Goal: Information Seeking & Learning: Learn about a topic

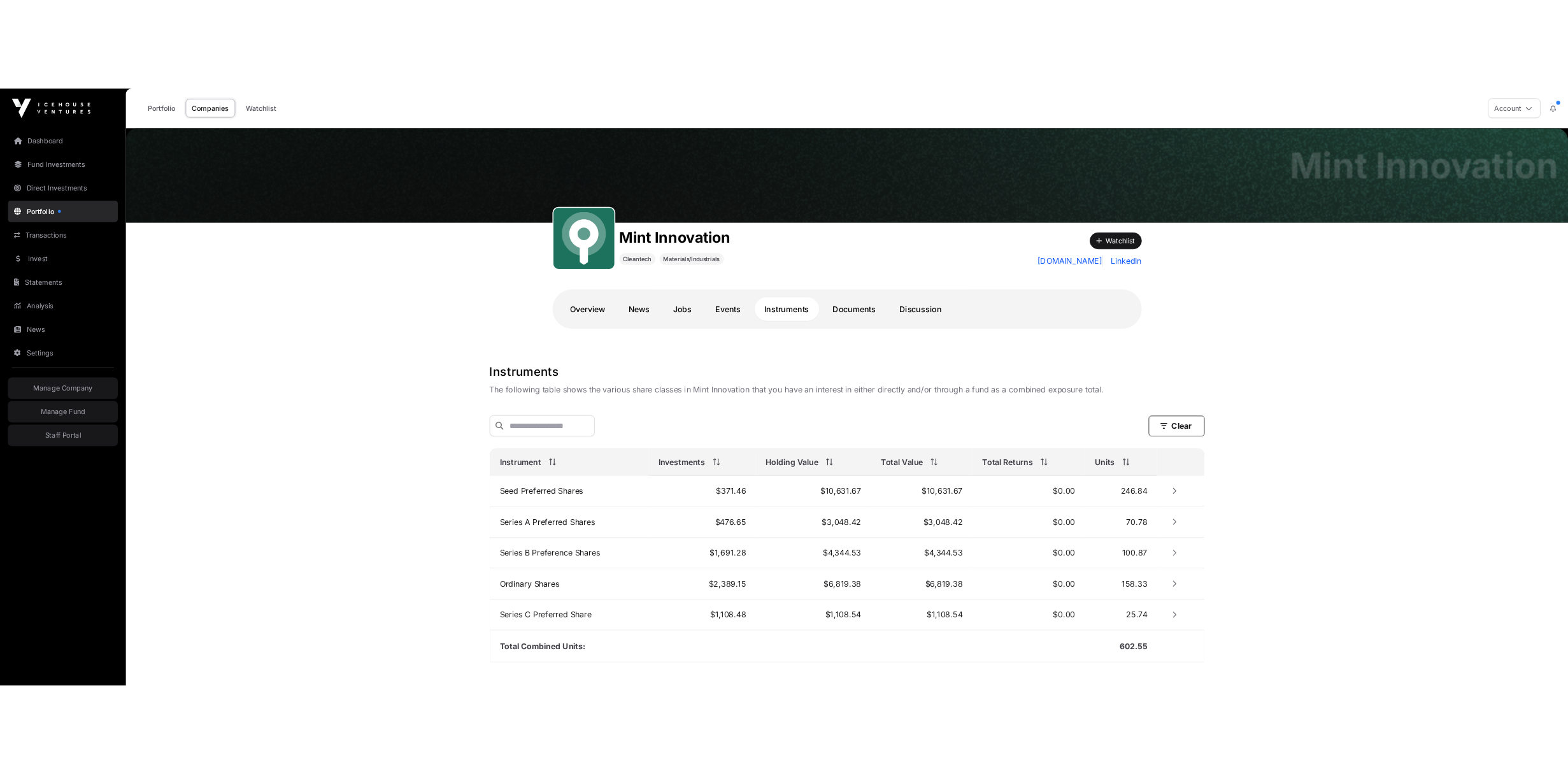
scroll to position [79, 0]
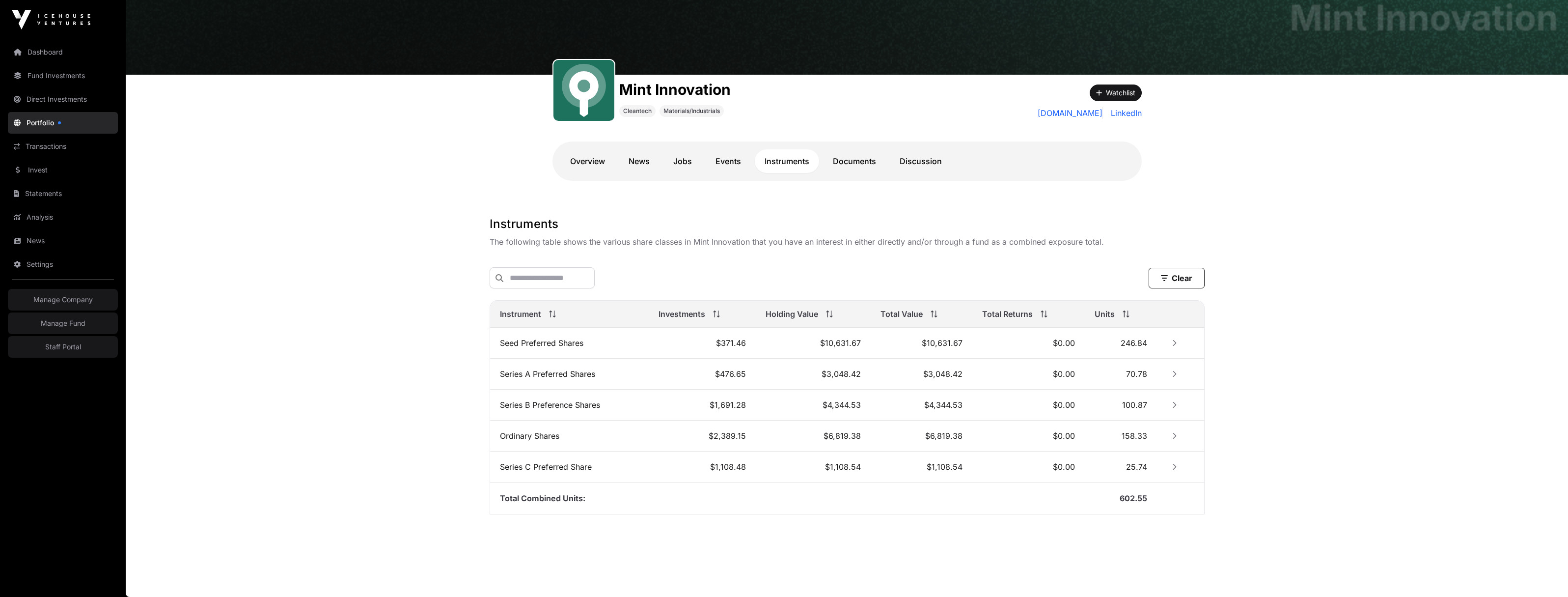
click at [1171, 343] on button "Row Collapsed" at bounding box center [1175, 343] width 16 height 16
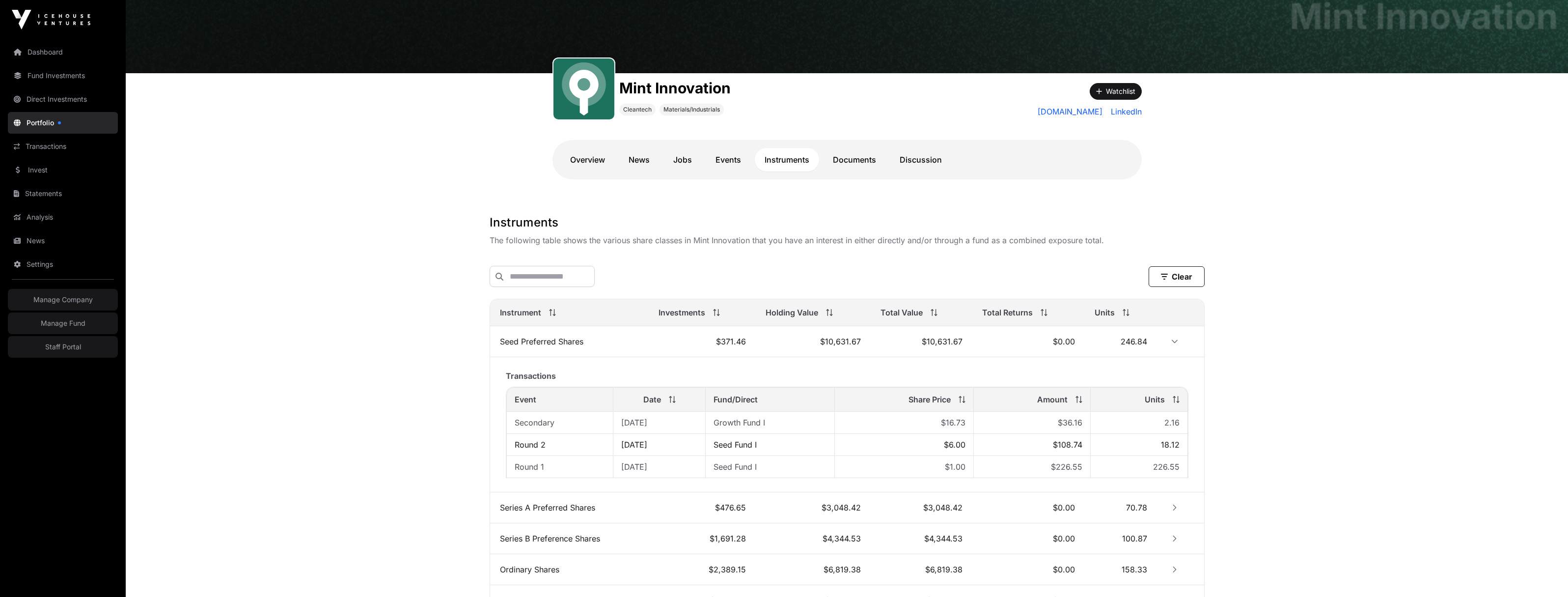
click at [1171, 343] on button "Row Expanded" at bounding box center [1175, 342] width 16 height 16
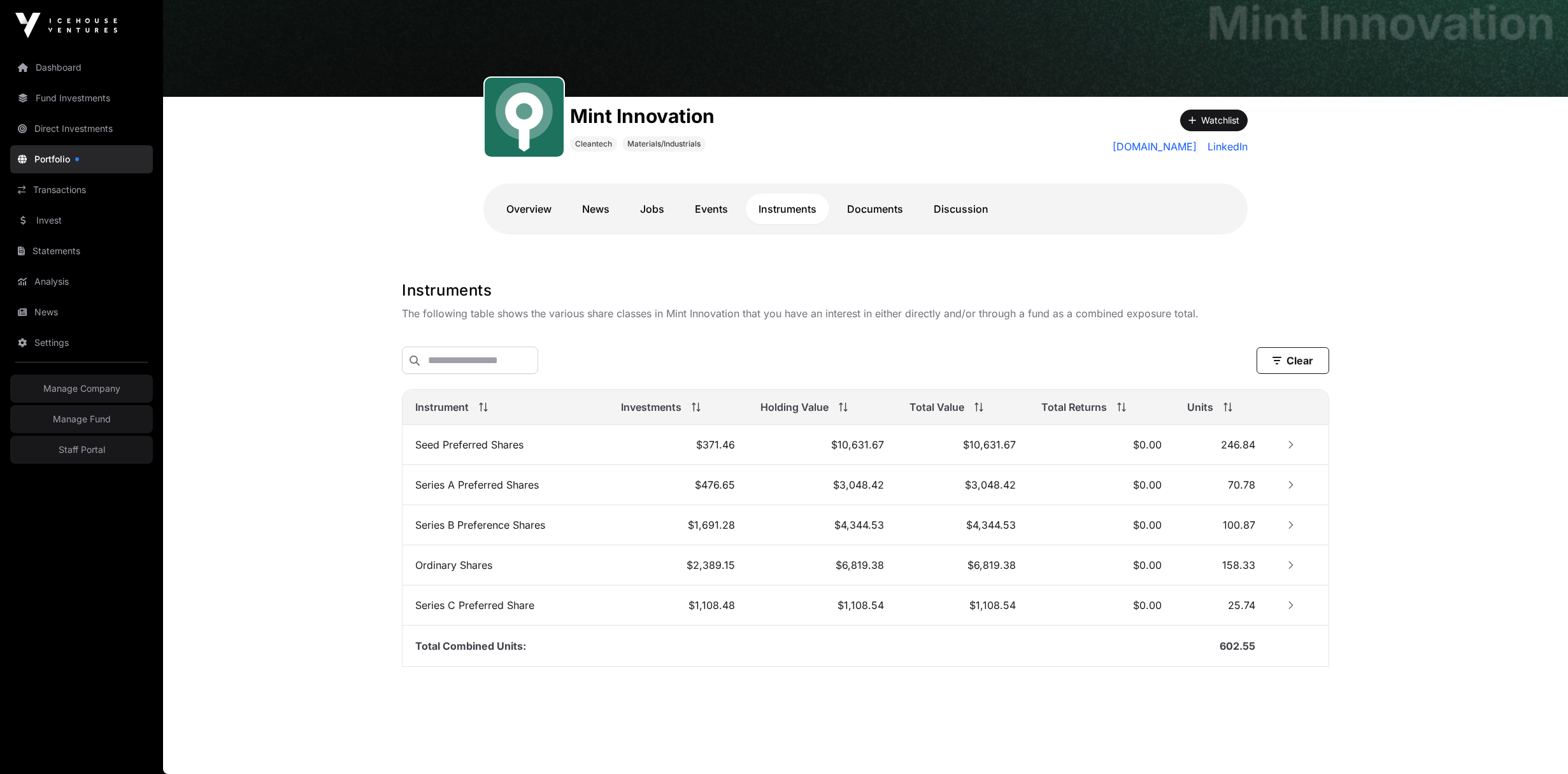
click at [1289, 440] on icon "Row Collapsed" at bounding box center [1291, 444] width 9 height 9
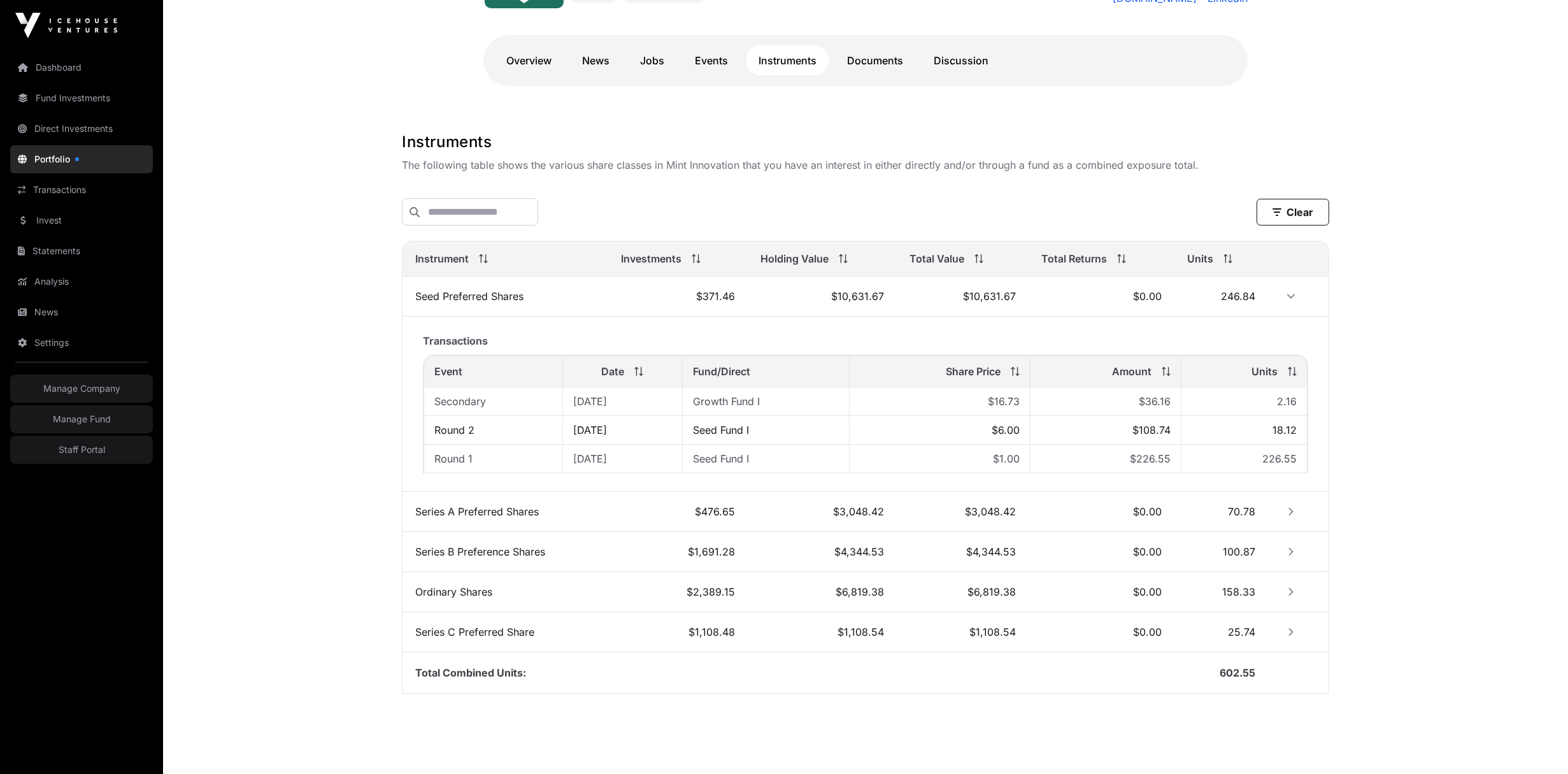
scroll to position [226, 0]
click at [1290, 512] on icon "Row Collapsed" at bounding box center [1291, 510] width 9 height 9
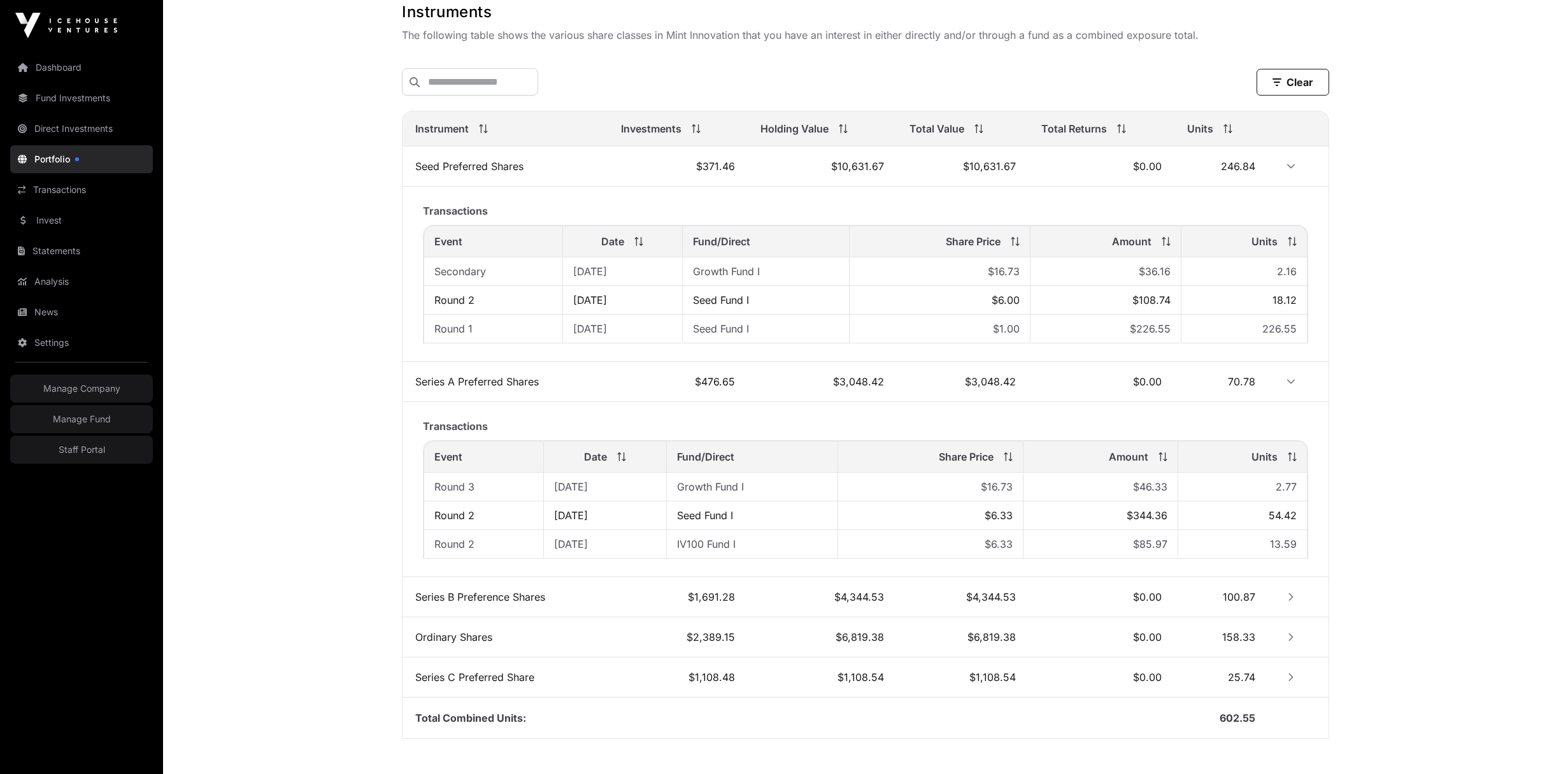
scroll to position [356, 0]
click at [1294, 601] on icon "Row Collapsed" at bounding box center [1291, 596] width 9 height 9
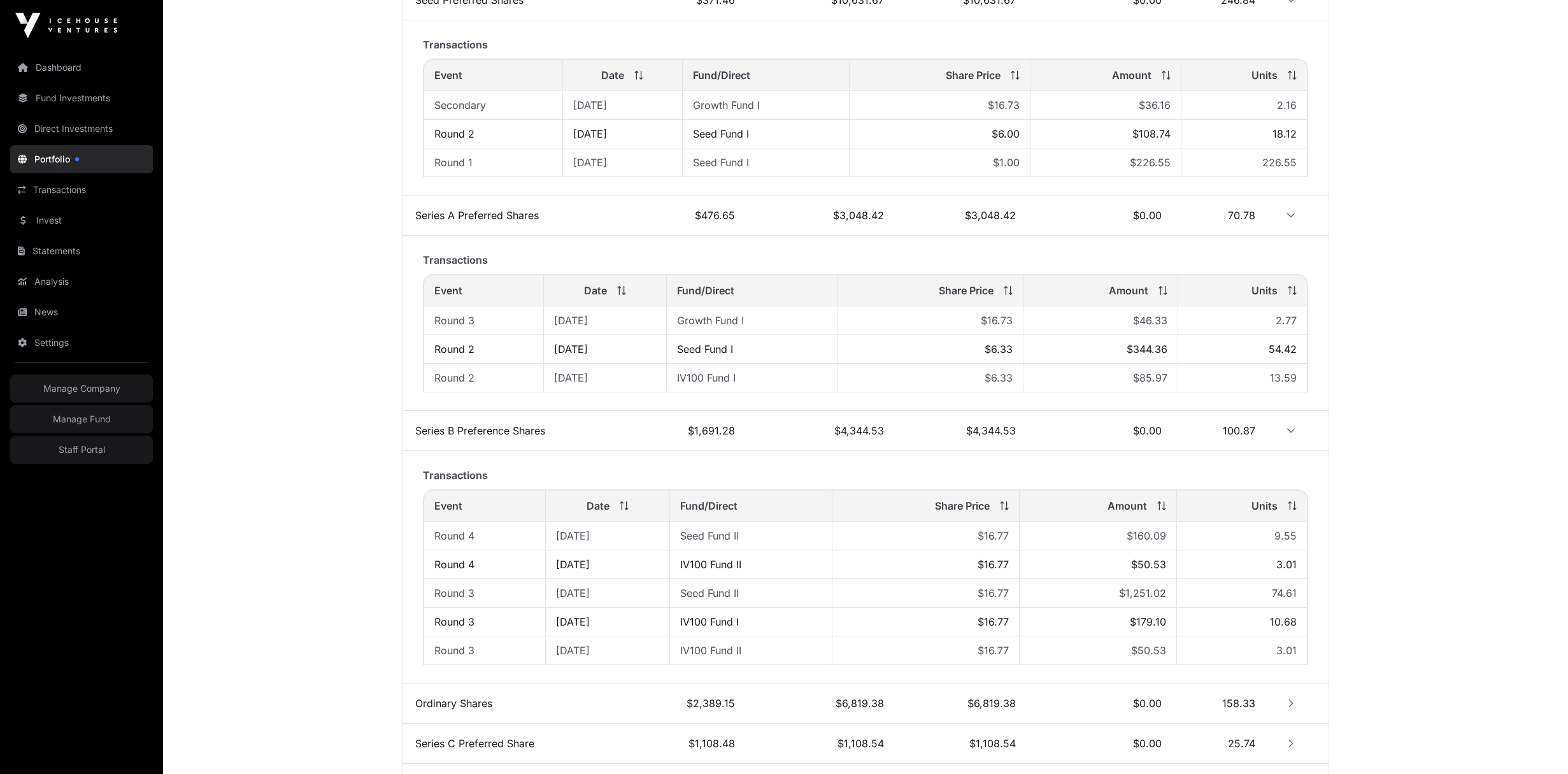
scroll to position [662, 0]
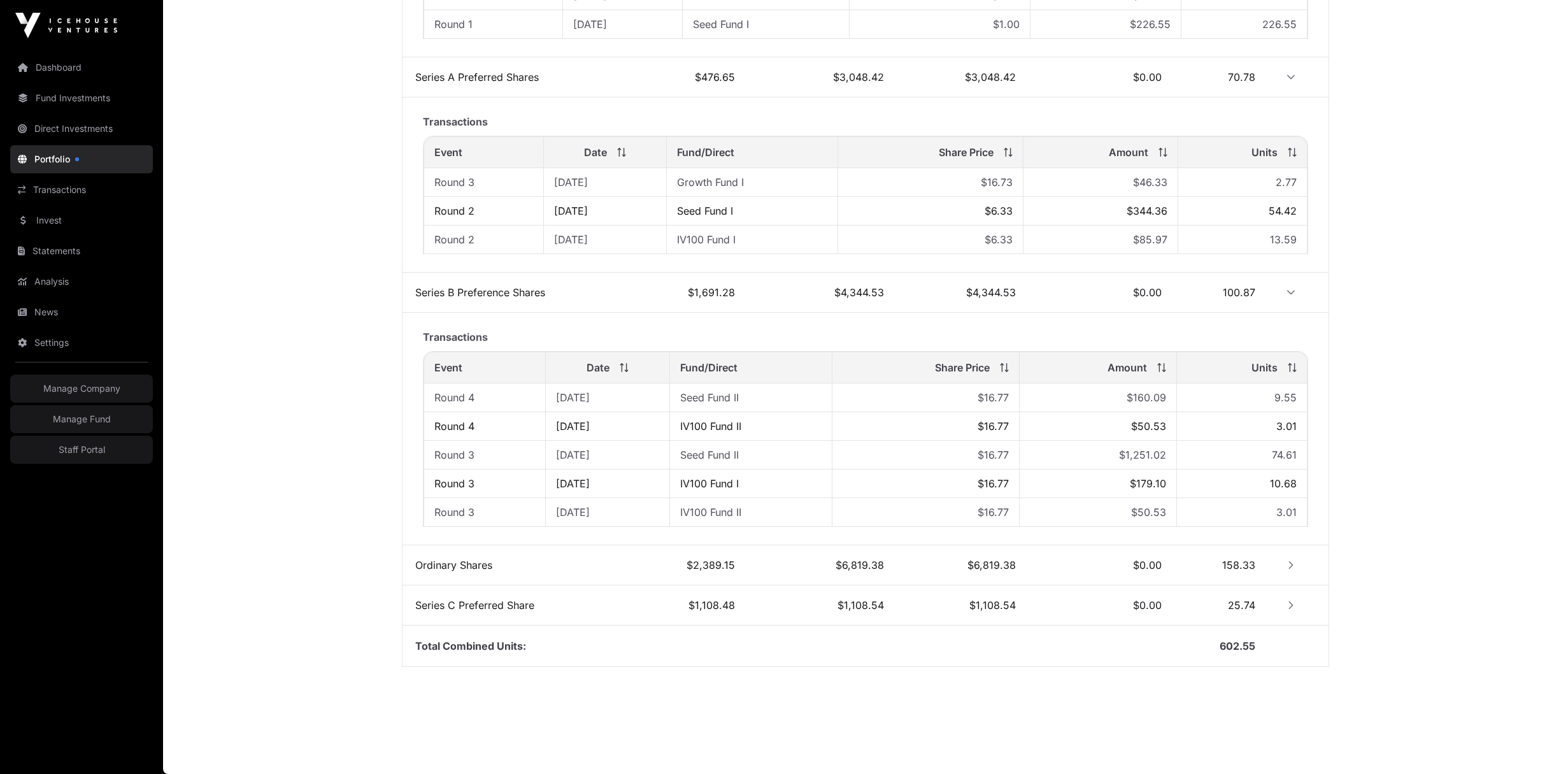
click at [1287, 562] on icon "Row Collapsed" at bounding box center [1291, 565] width 9 height 9
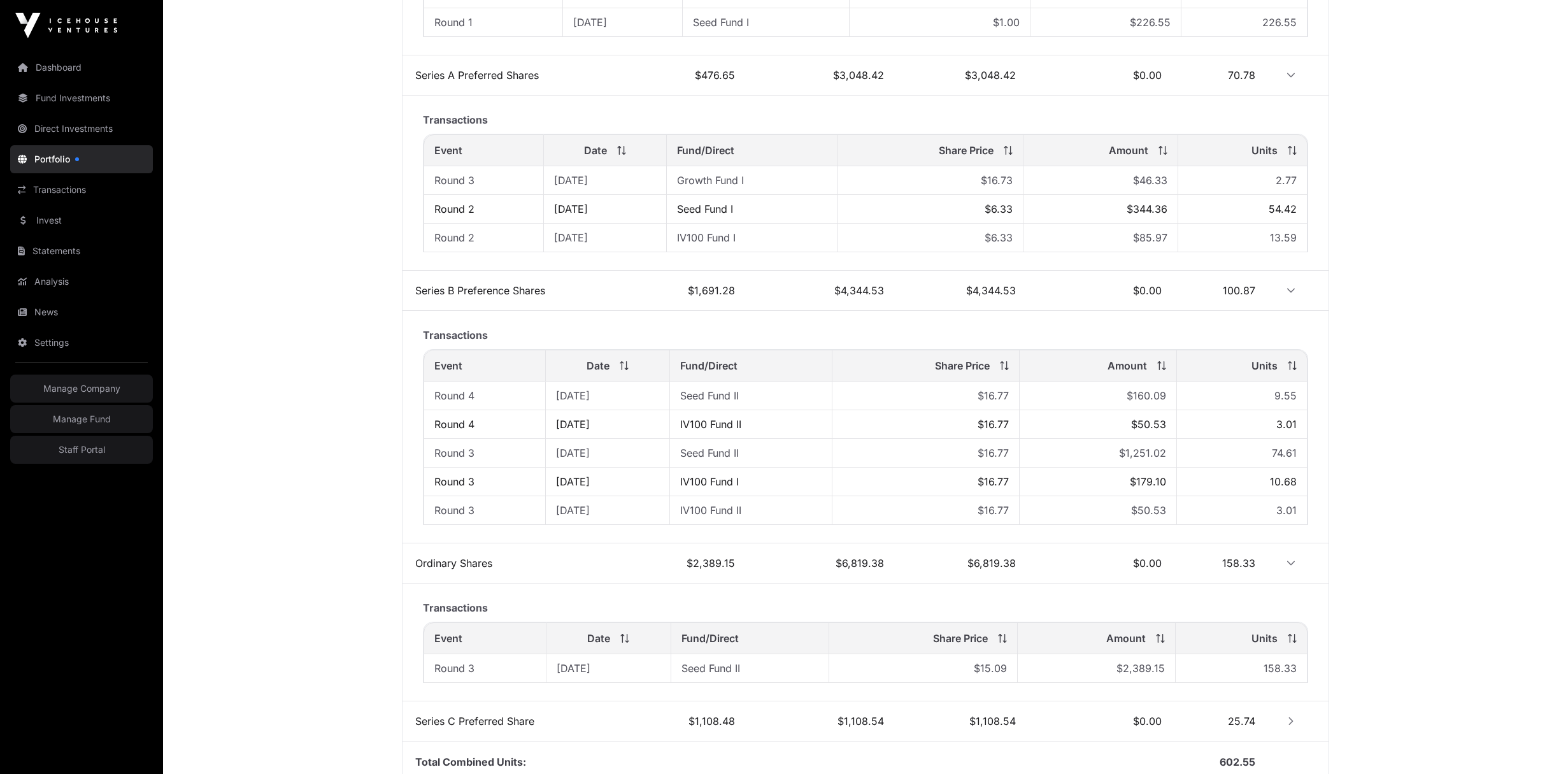
scroll to position [780, 0]
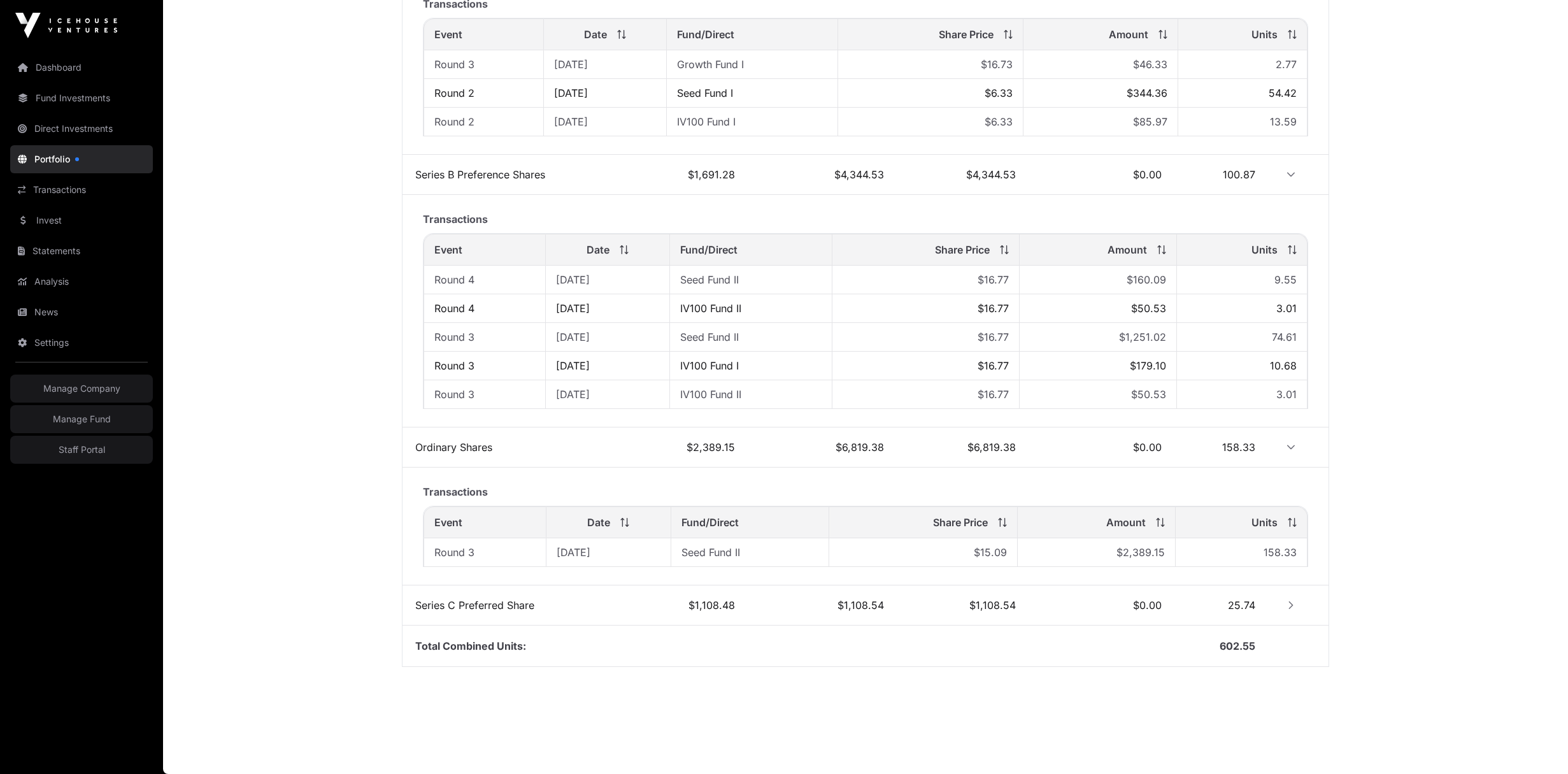
click at [1291, 611] on button "Row Collapsed" at bounding box center [1291, 606] width 21 height 21
